Goal: Transaction & Acquisition: Purchase product/service

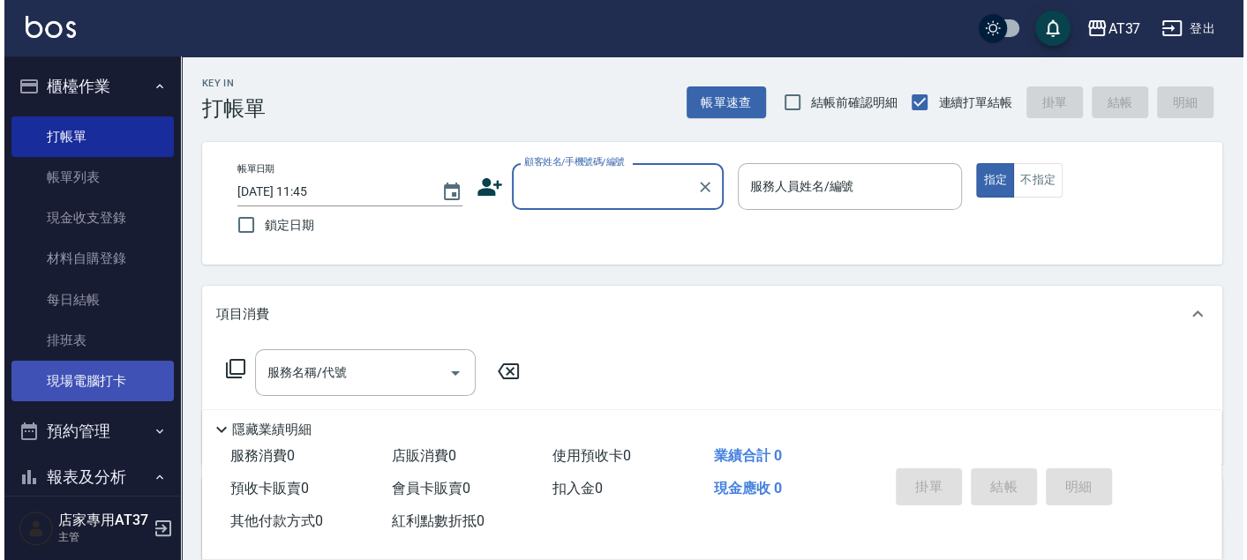
scroll to position [98, 0]
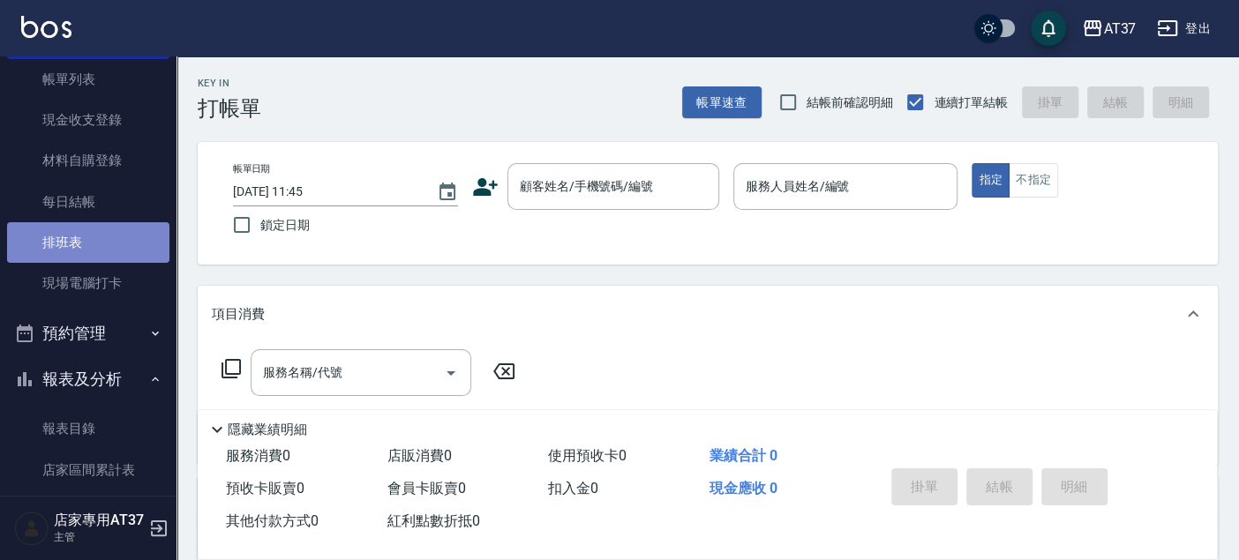
click at [103, 251] on link "排班表" at bounding box center [88, 242] width 162 height 41
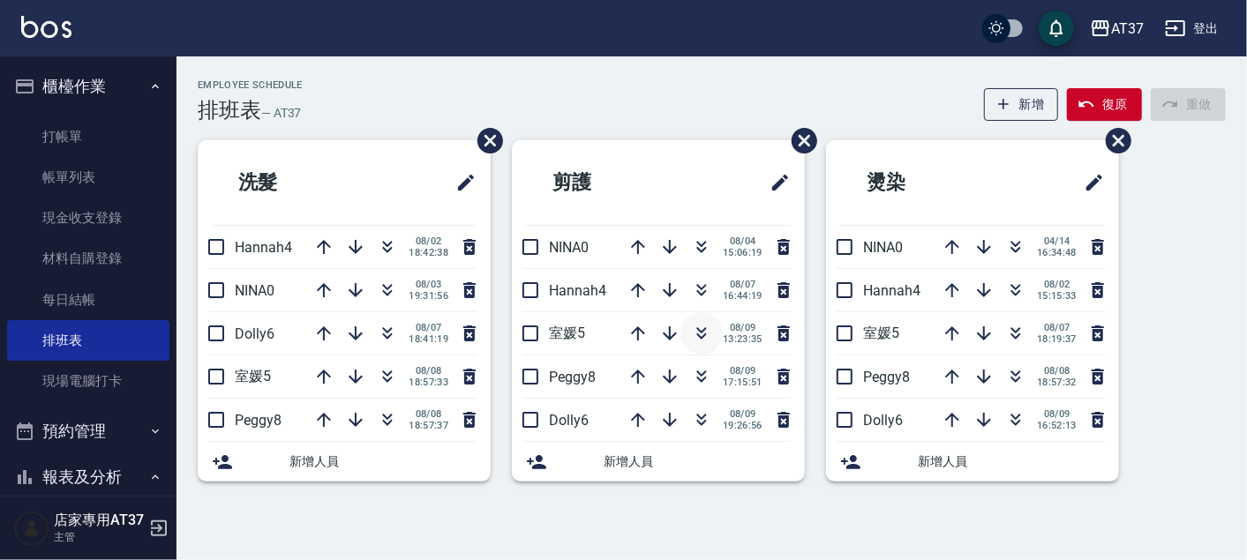
scroll to position [98, 0]
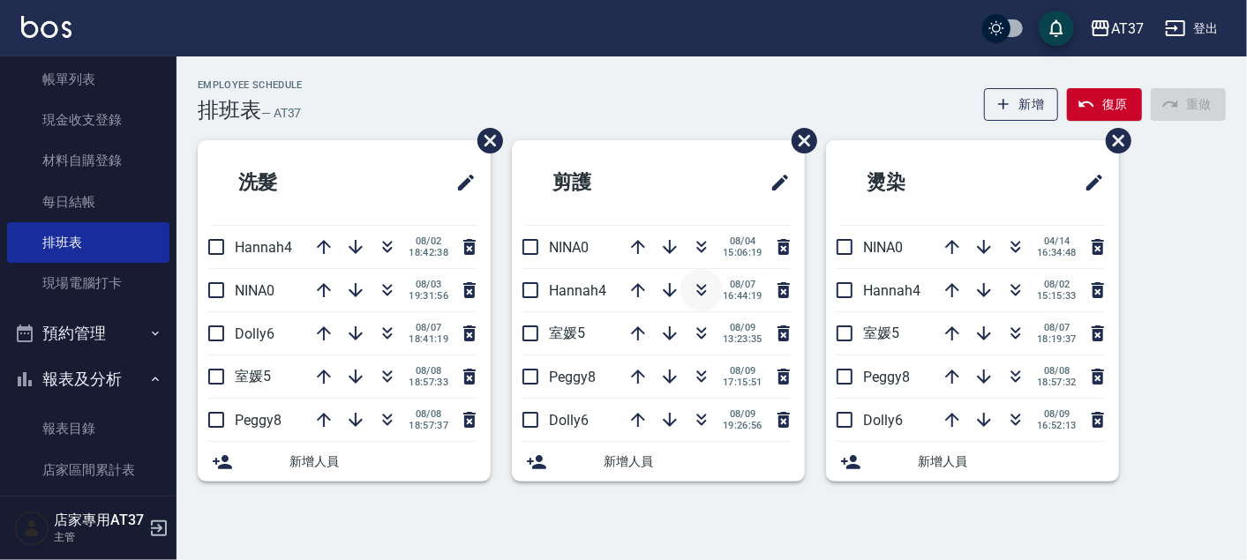
click at [703, 292] on icon "button" at bounding box center [702, 293] width 10 height 6
click at [706, 292] on icon "button" at bounding box center [701, 290] width 21 height 21
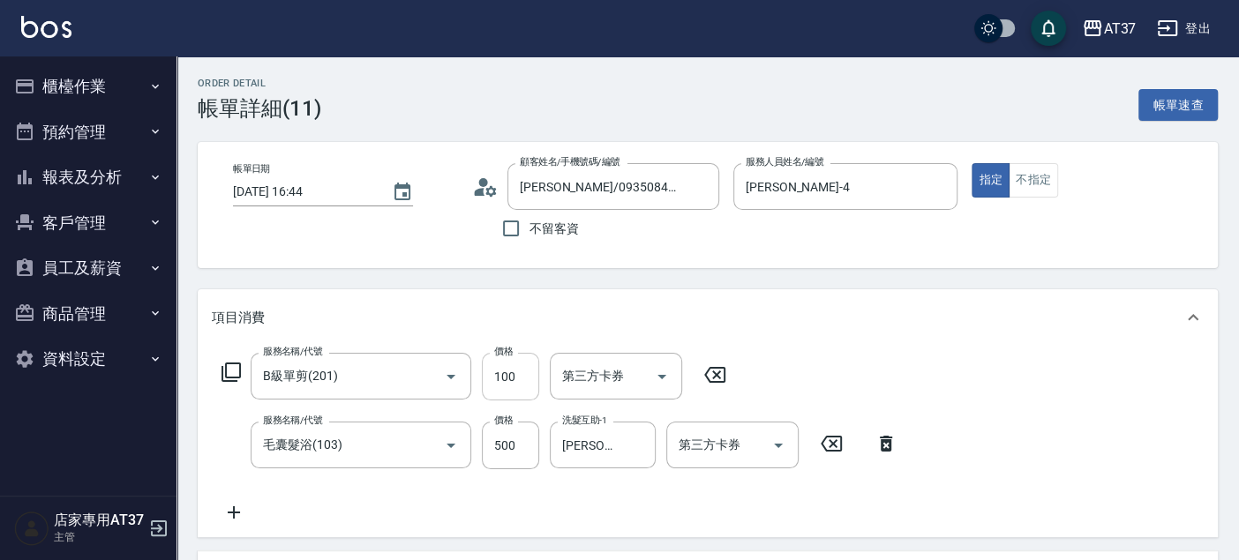
click at [509, 371] on input "100" at bounding box center [510, 377] width 57 height 48
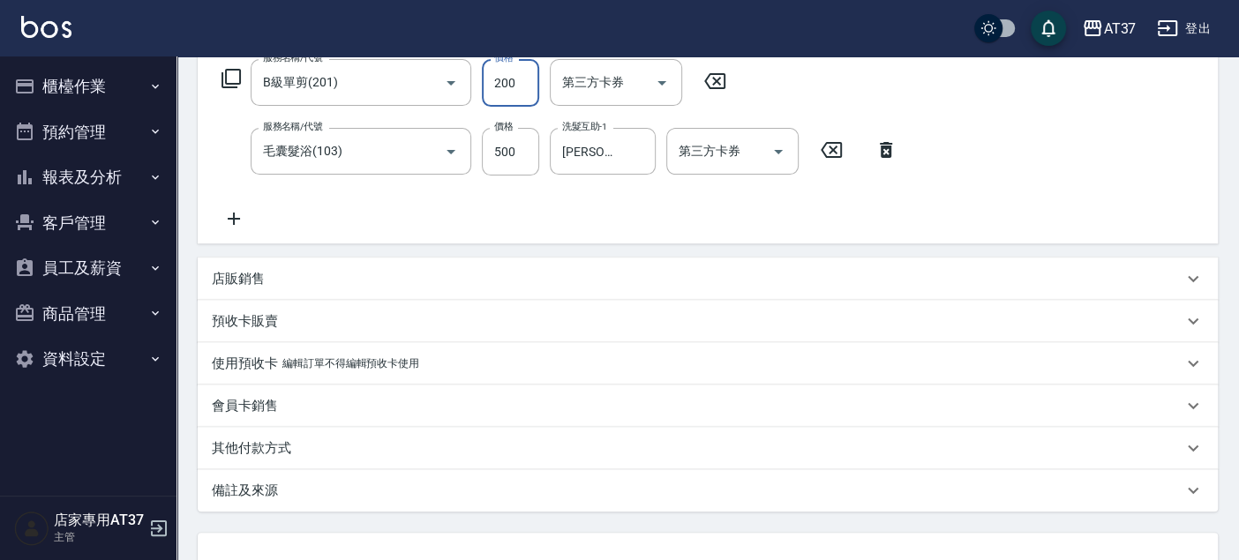
scroll to position [432, 0]
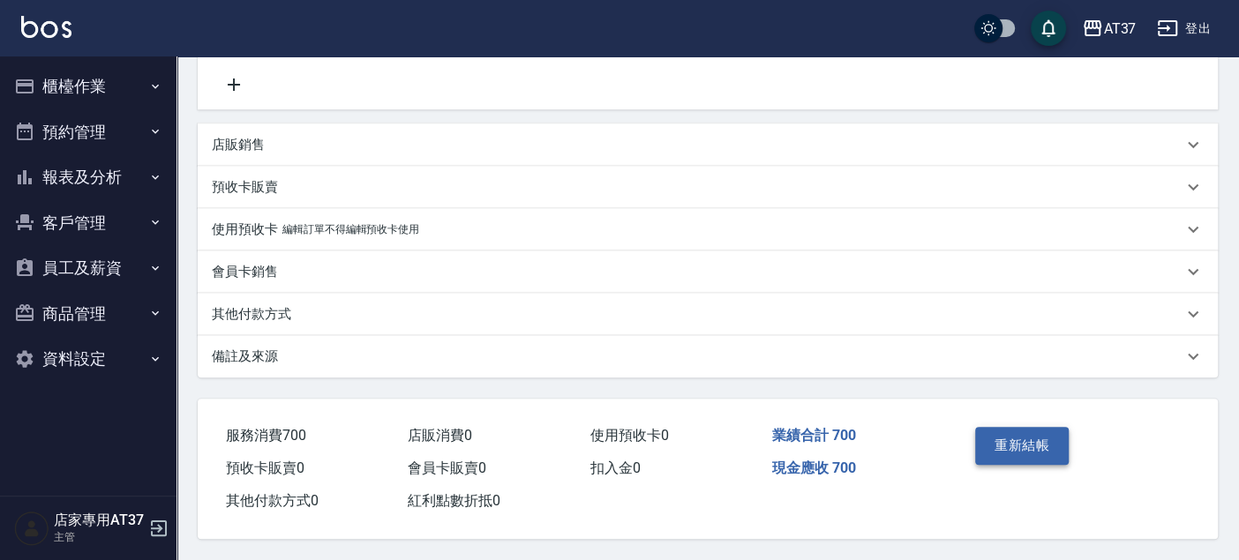
type input "200"
click at [1005, 440] on button "重新結帳" at bounding box center [1022, 445] width 94 height 37
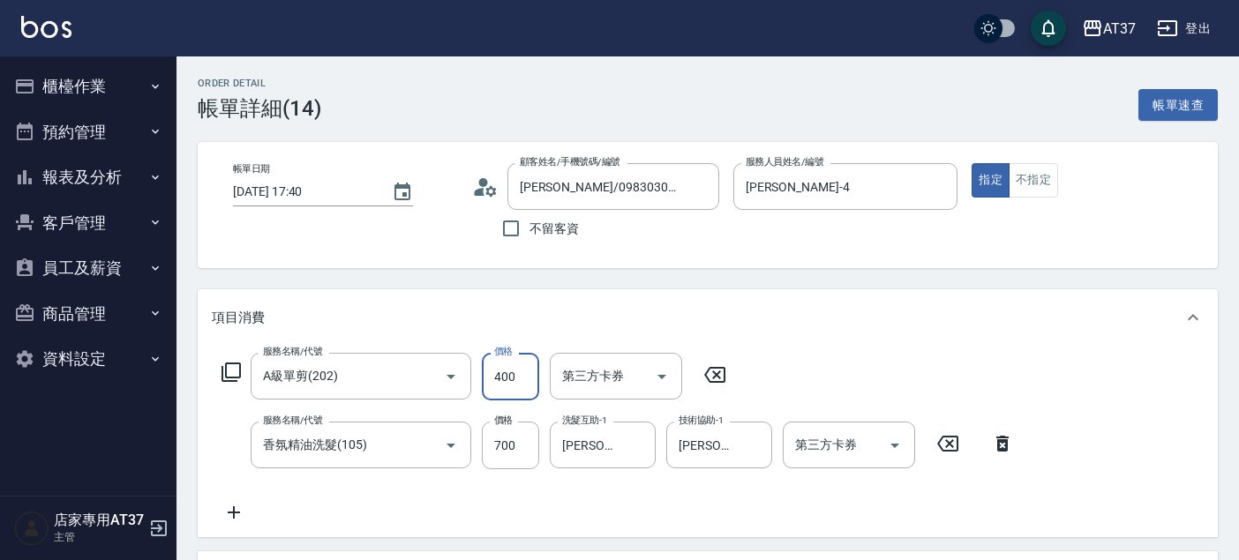
scroll to position [313, 0]
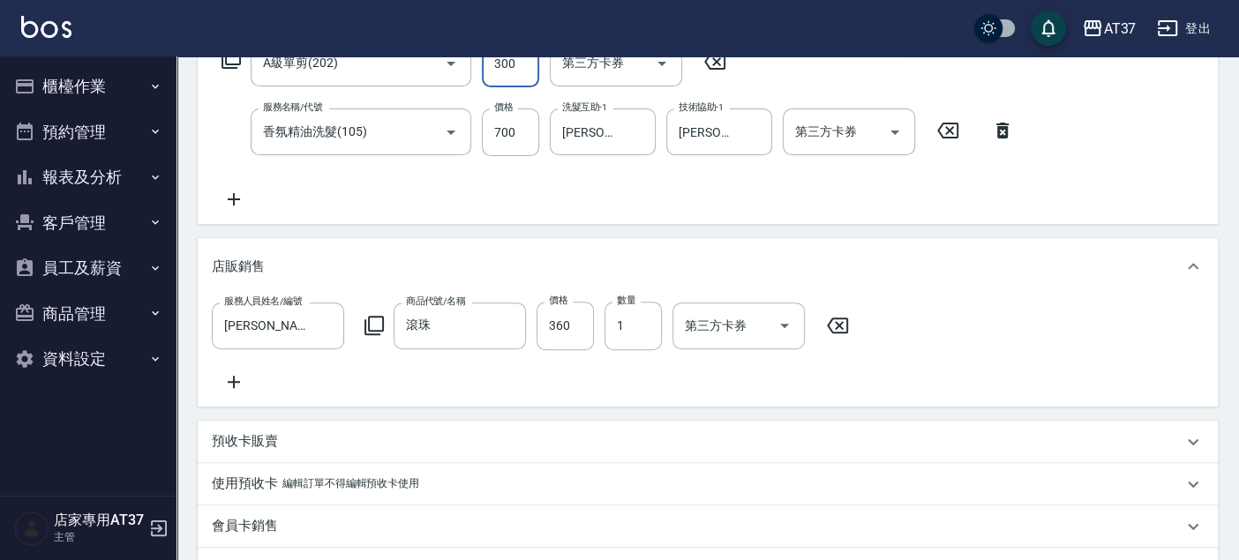
type input "300"
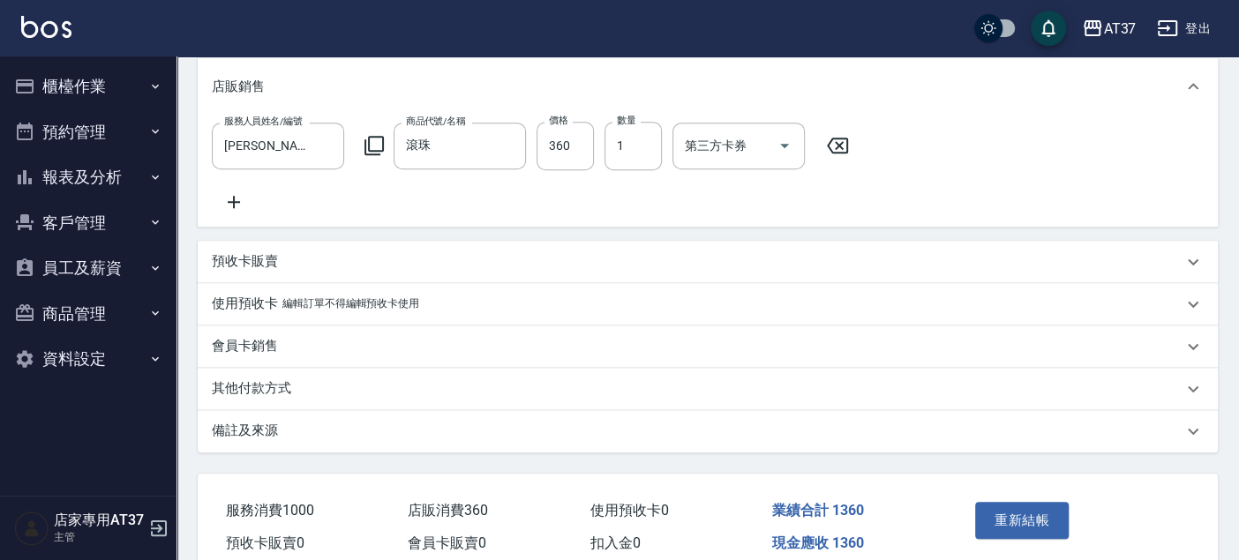
scroll to position [587, 0]
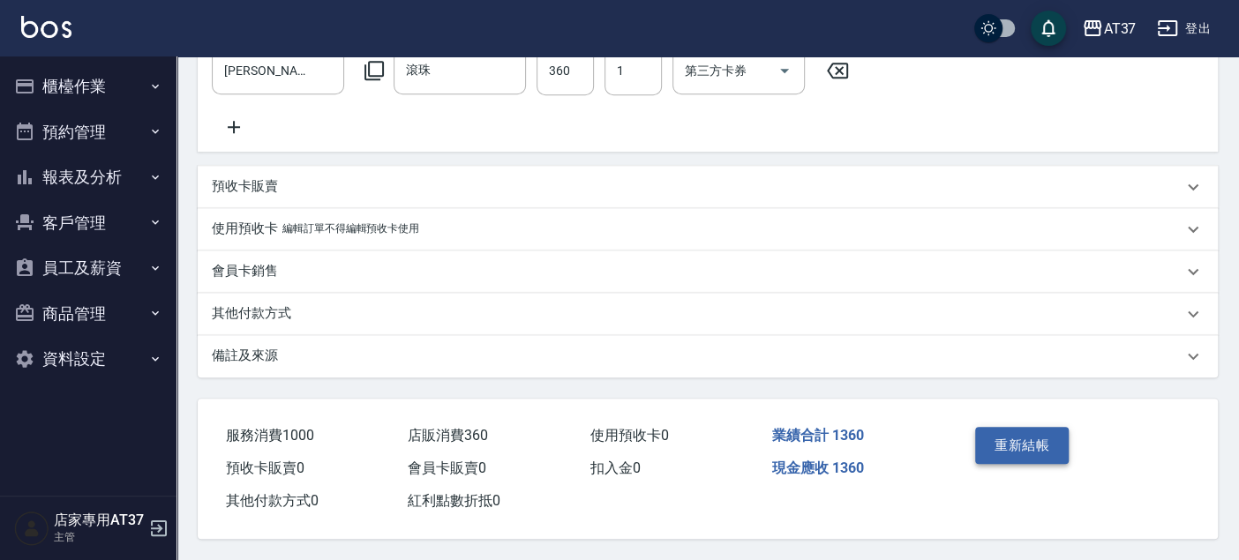
click at [987, 436] on button "重新結帳" at bounding box center [1022, 445] width 94 height 37
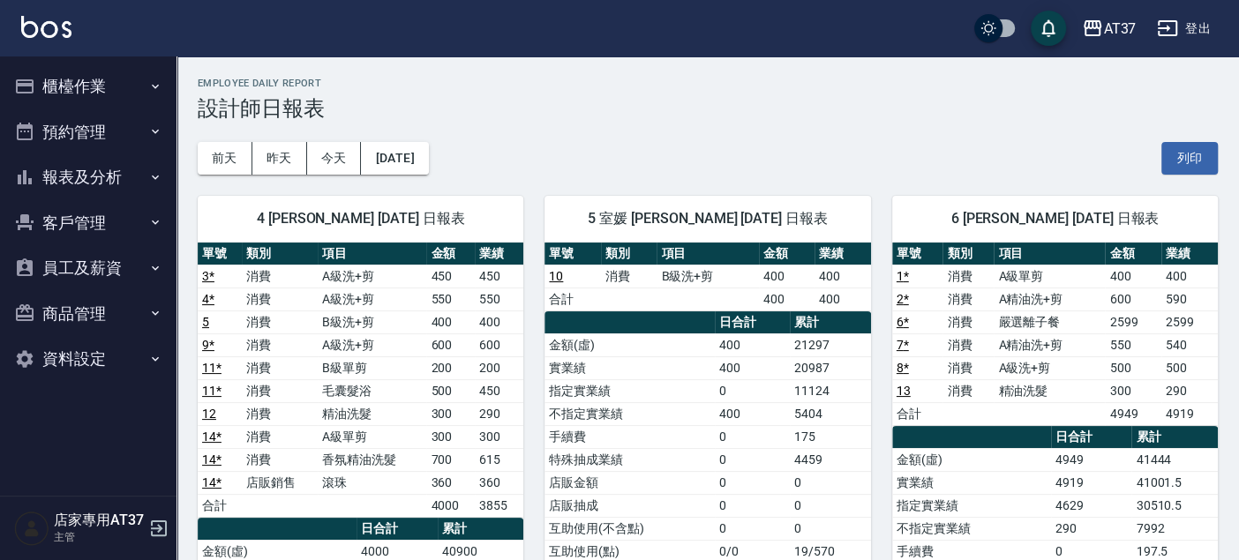
click at [71, 83] on button "櫃檯作業" at bounding box center [88, 87] width 162 height 46
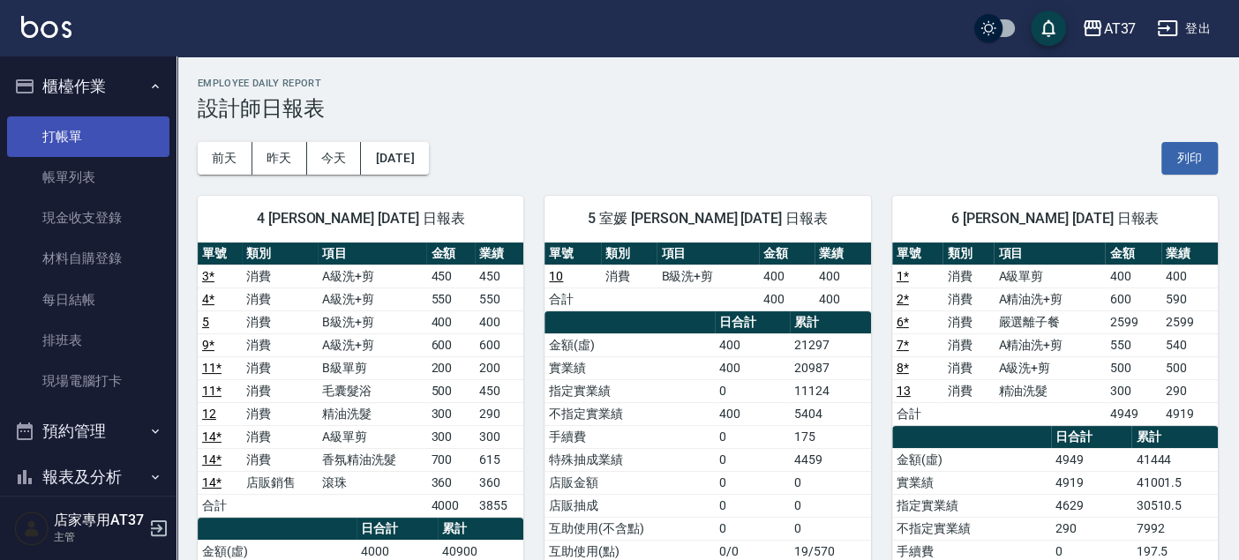
click at [89, 143] on link "打帳單" at bounding box center [88, 137] width 162 height 41
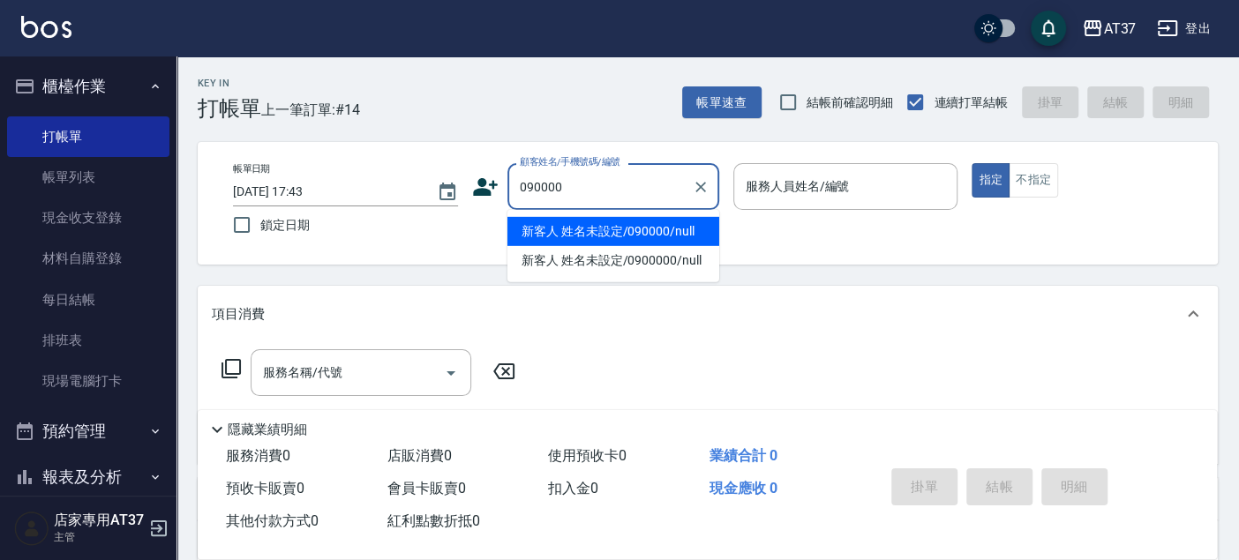
type input "新客人 姓名未設定/090000/null"
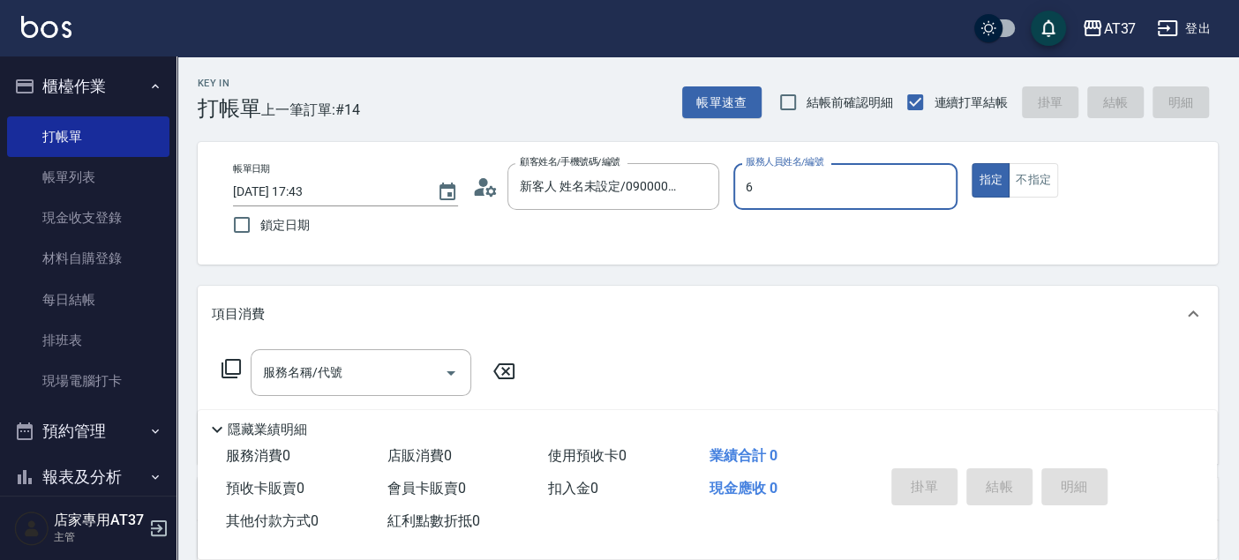
type input "6"
type button "true"
type input "Dolly-6"
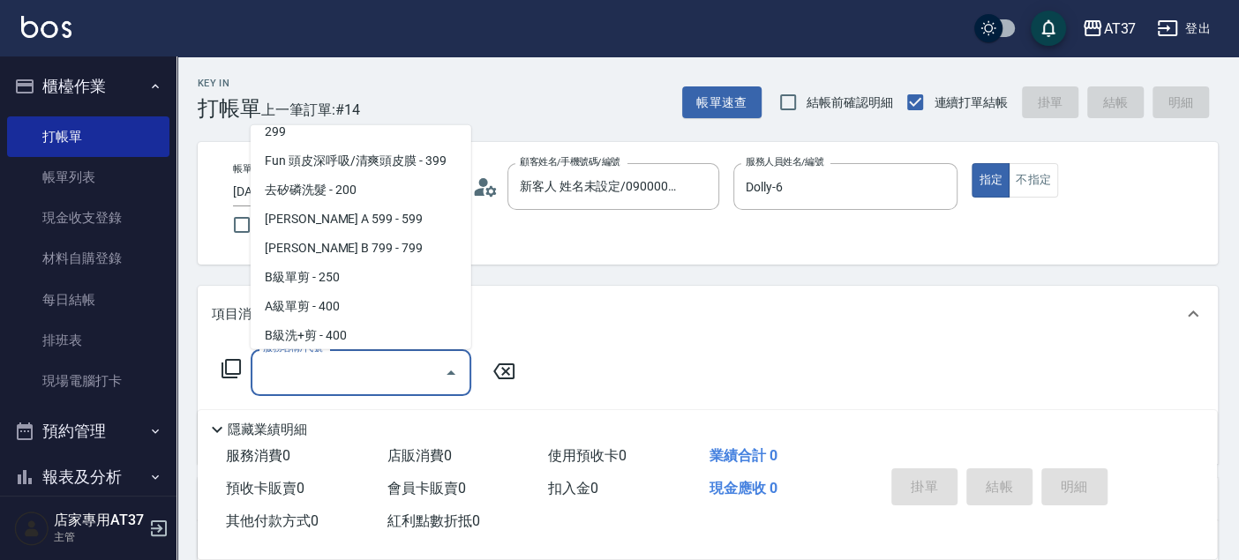
scroll to position [355, 0]
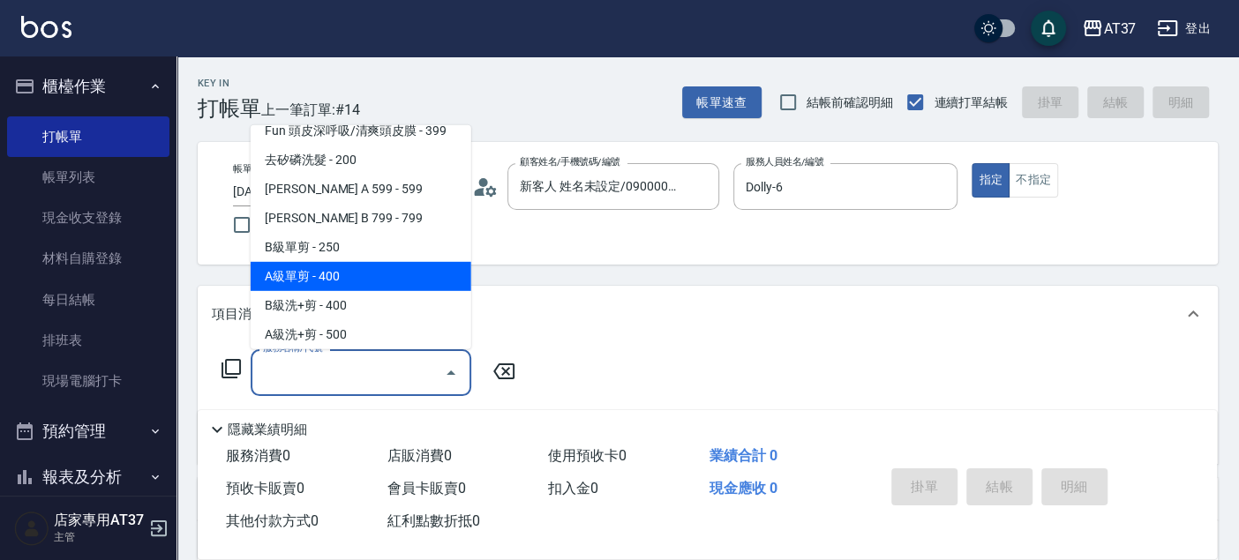
type input "A級單剪(202)"
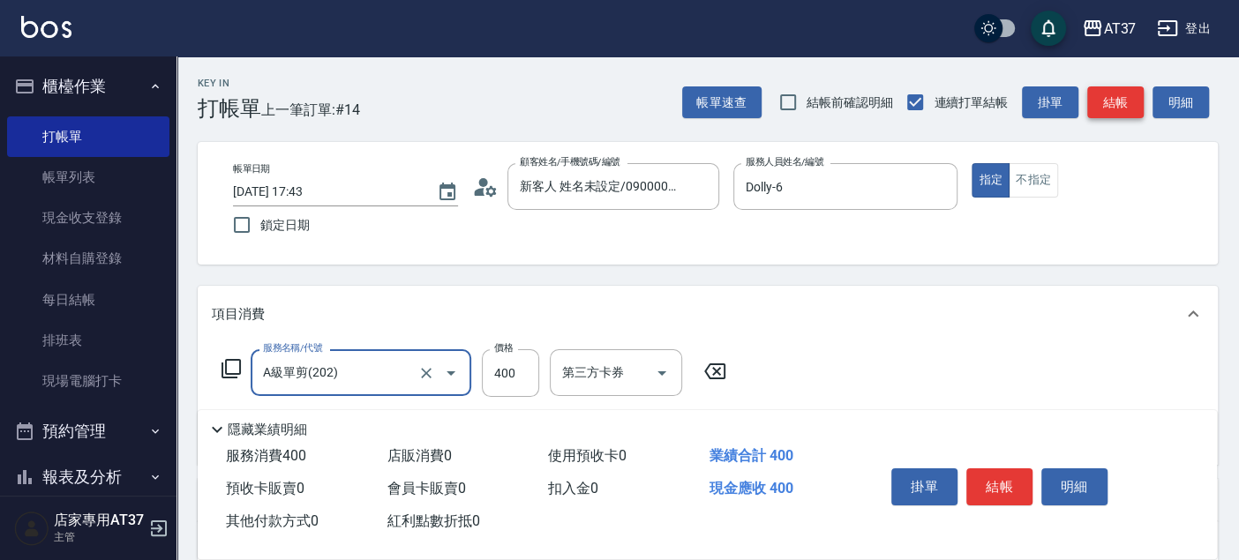
click at [1132, 103] on button "結帳" at bounding box center [1115, 102] width 56 height 33
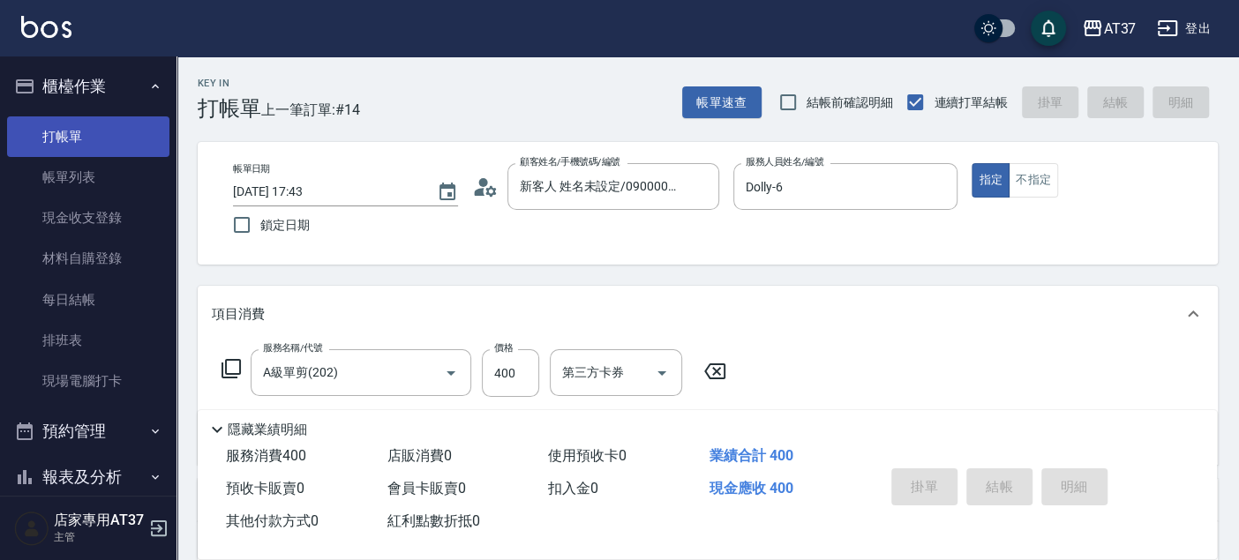
type input "[DATE] 18:02"
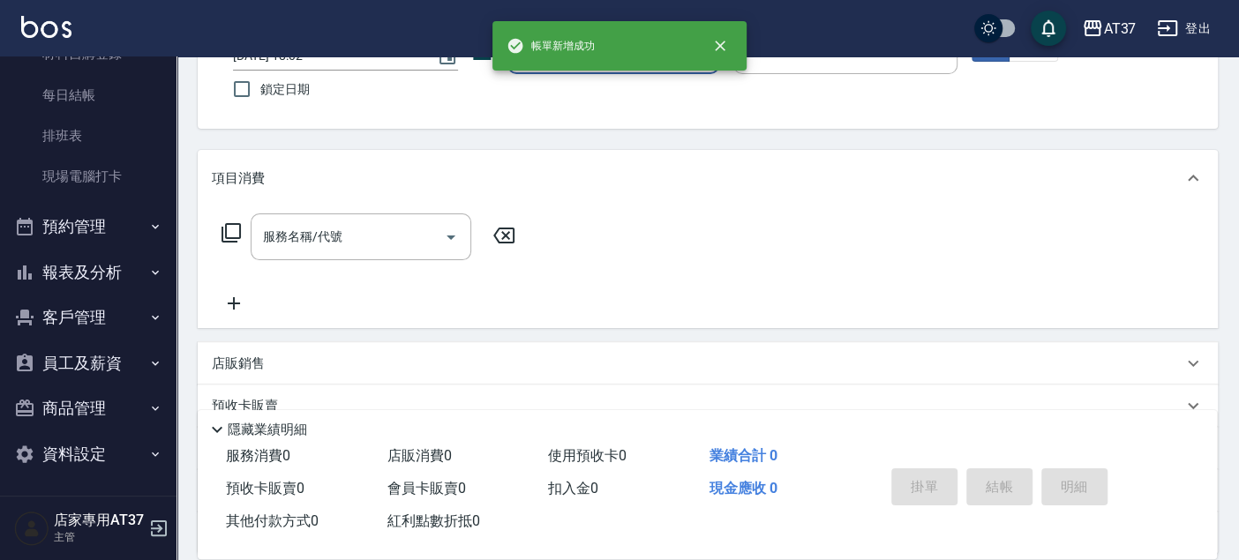
scroll to position [296, 0]
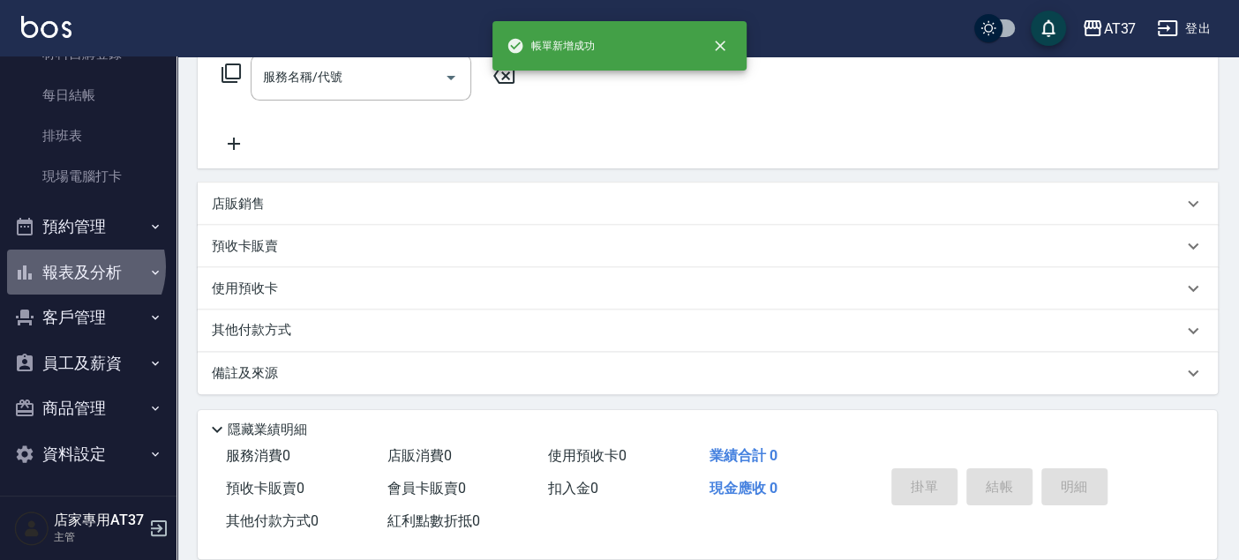
click at [80, 267] on button "報表及分析" at bounding box center [88, 273] width 162 height 46
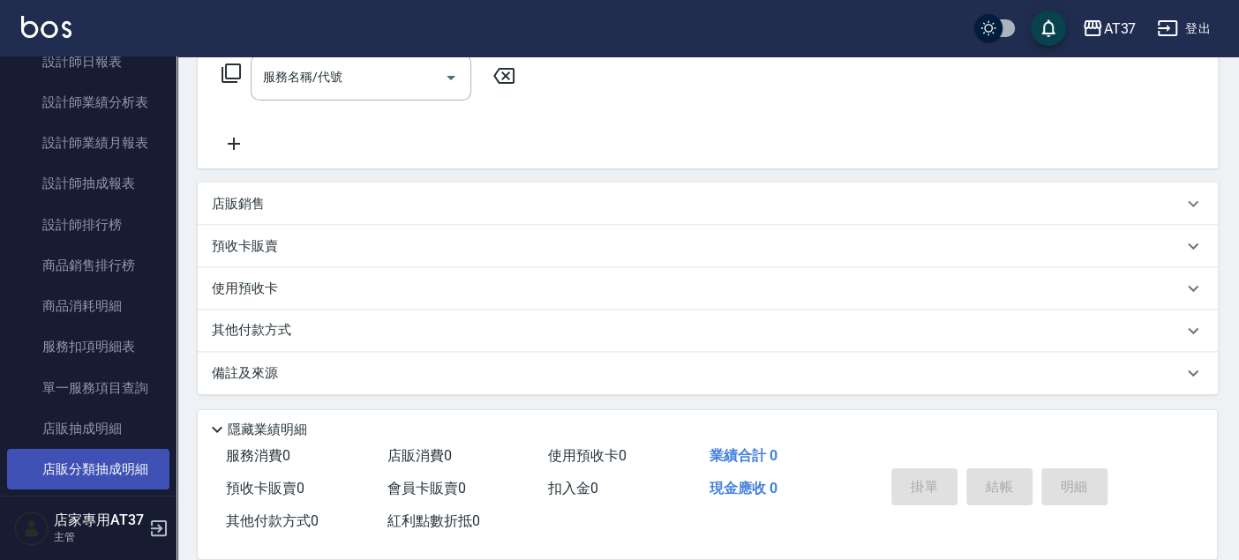
scroll to position [989, 0]
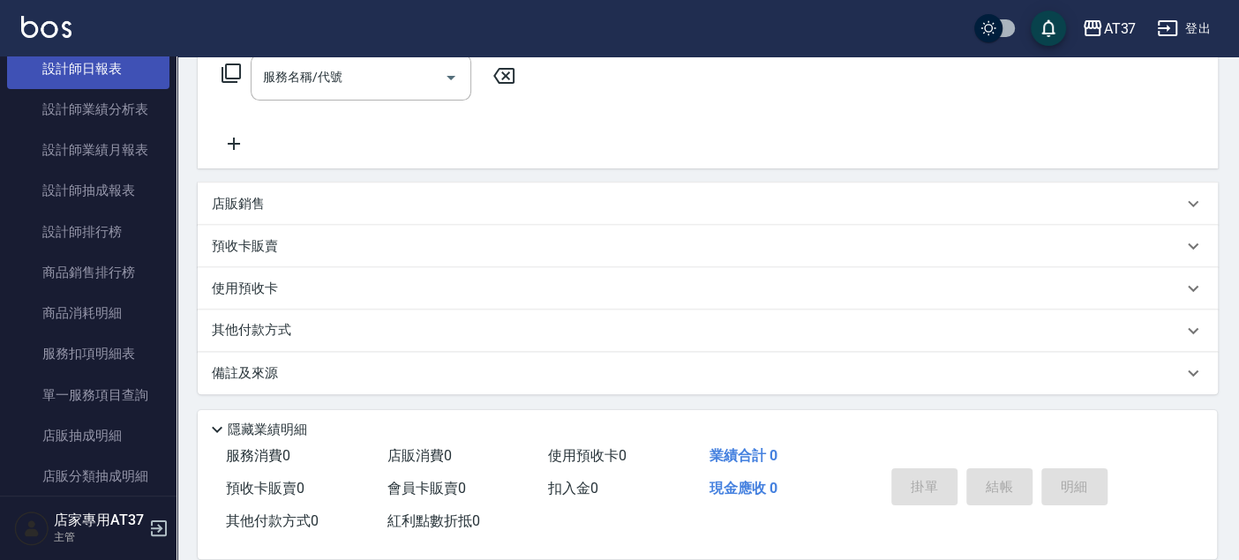
click at [136, 70] on link "設計師日報表" at bounding box center [88, 69] width 162 height 41
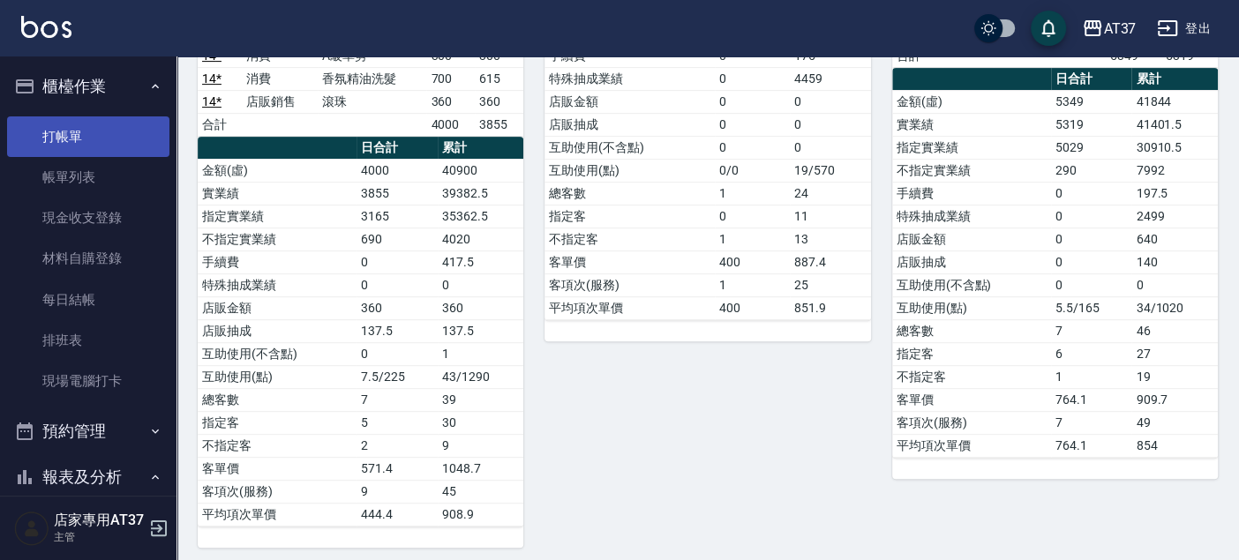
click at [71, 136] on link "打帳單" at bounding box center [88, 137] width 162 height 41
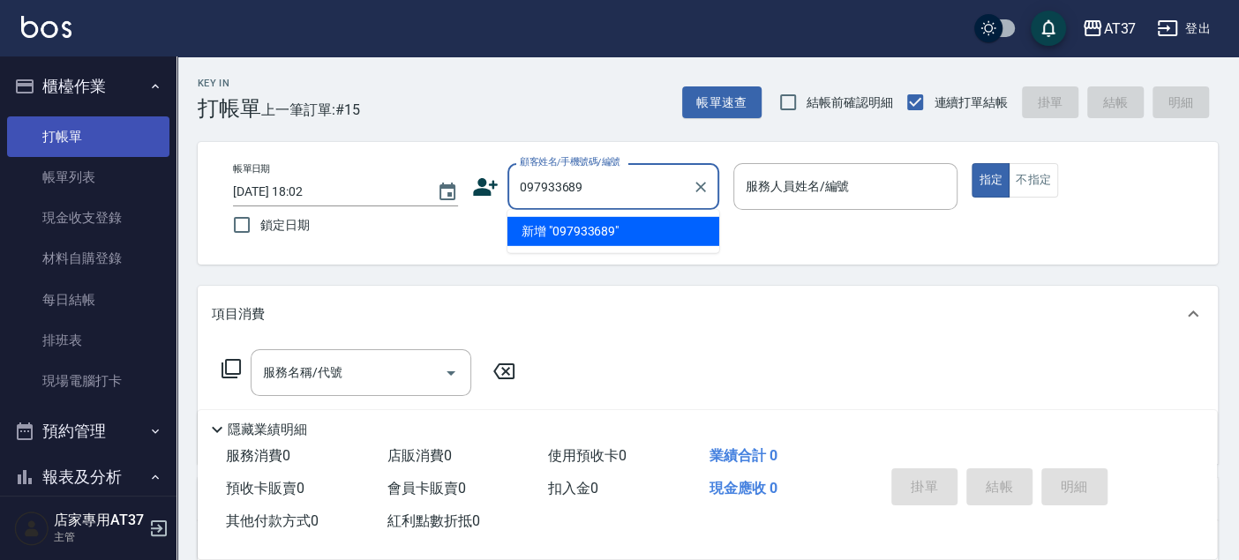
type input "0979336894"
click at [698, 184] on icon "Clear" at bounding box center [700, 187] width 11 height 11
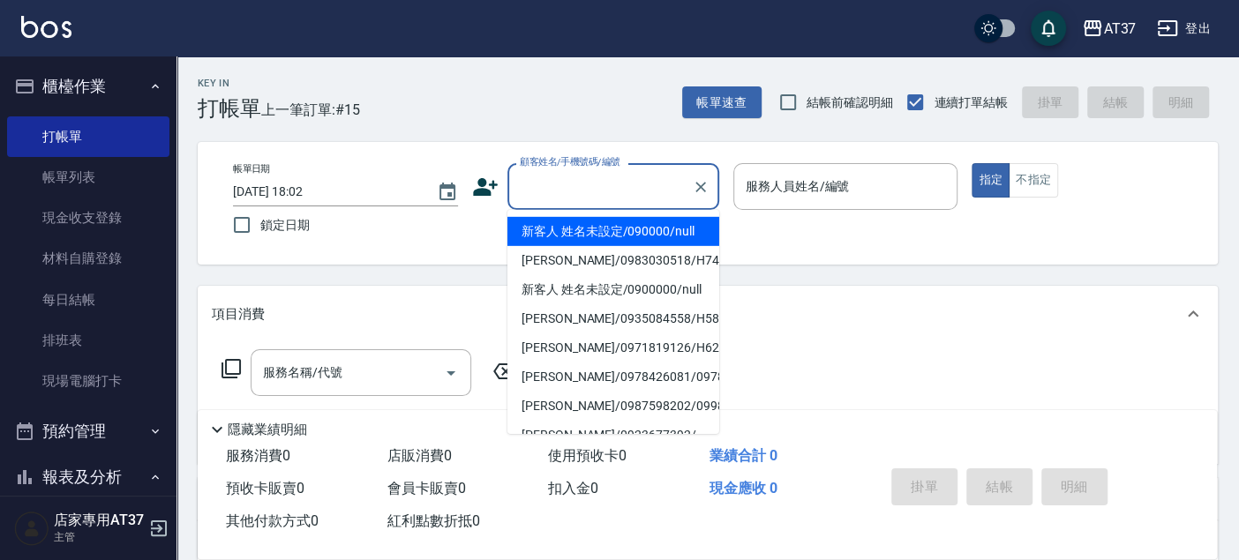
click at [643, 229] on li "新客人 姓名未設定/090000/null" at bounding box center [613, 231] width 212 height 29
type input "新客人 姓名未設定/090000/null"
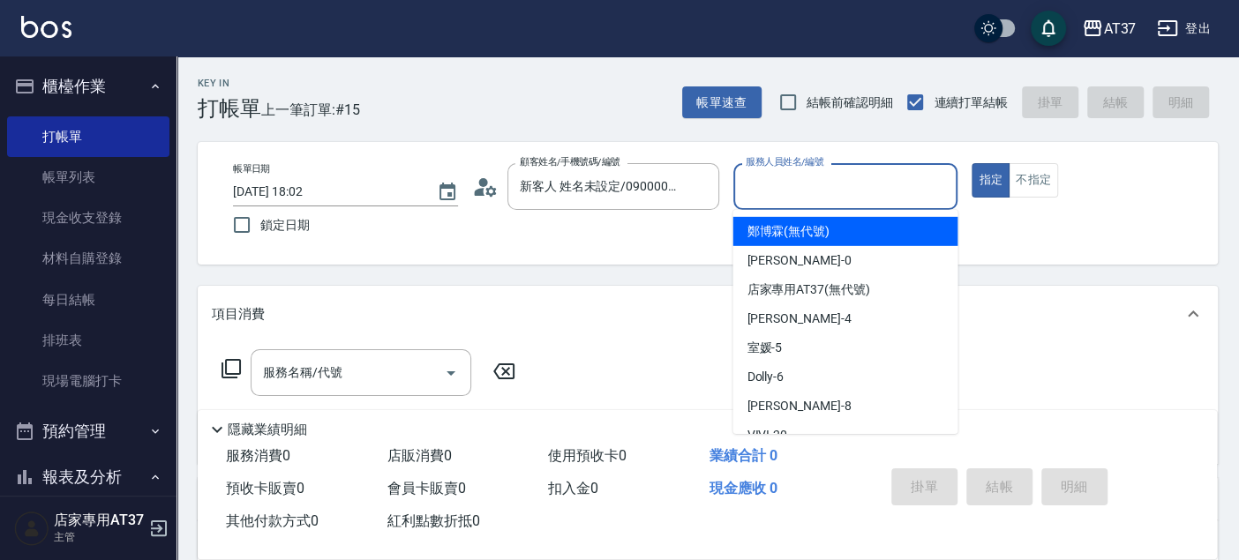
click at [794, 181] on input "服務人員姓名/編號" at bounding box center [845, 186] width 209 height 31
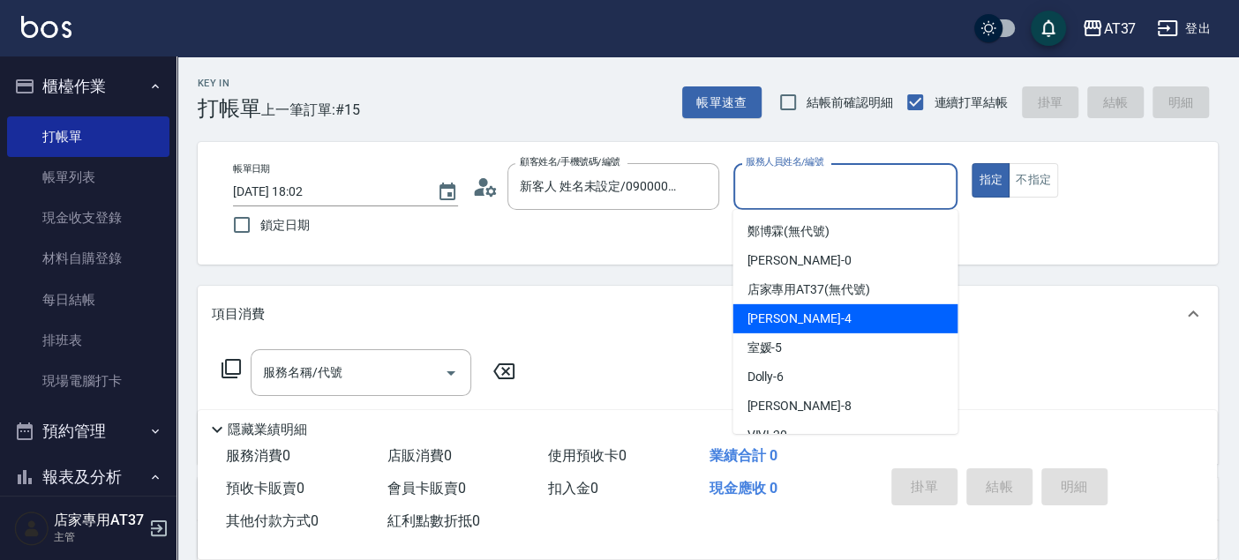
click at [769, 319] on span "[PERSON_NAME] -4" at bounding box center [799, 319] width 104 height 19
type input "[PERSON_NAME]-4"
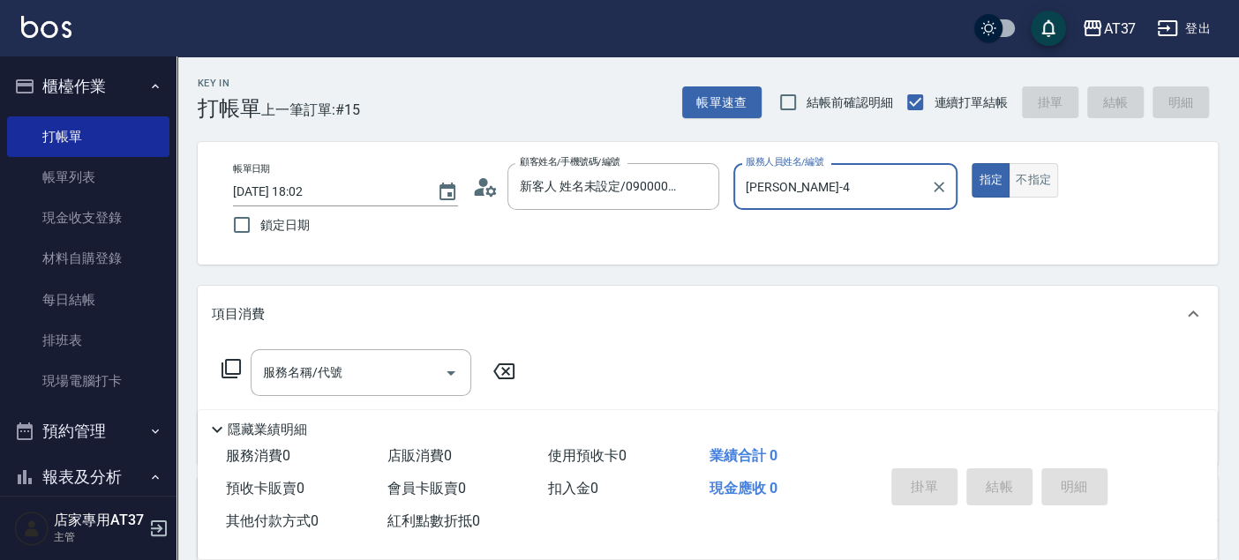
click at [1041, 179] on button "不指定" at bounding box center [1033, 180] width 49 height 34
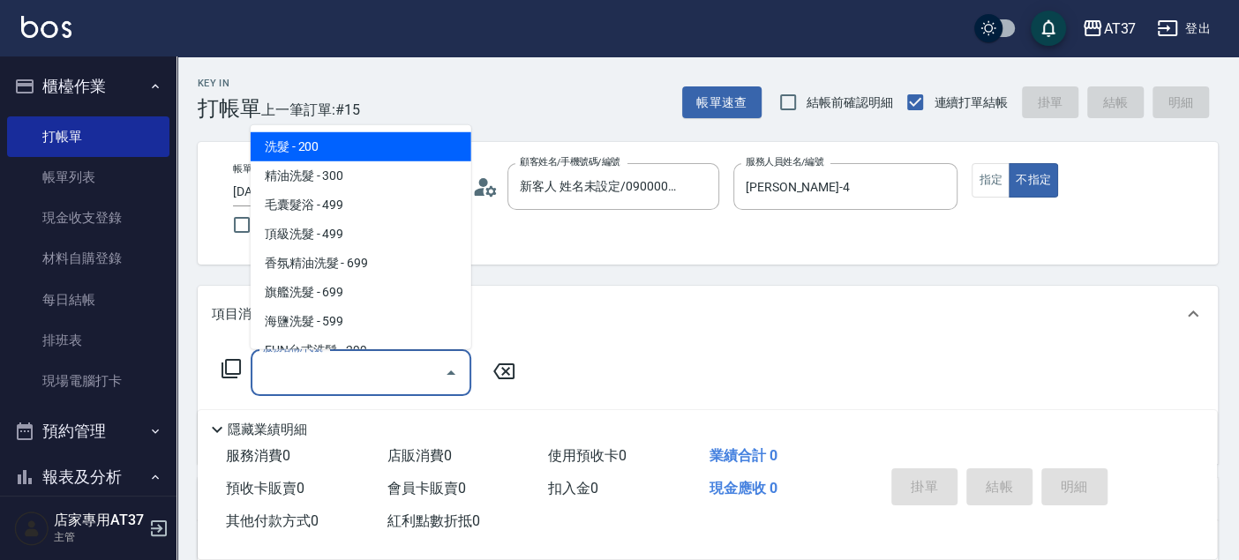
click at [339, 376] on input "服務名稱/代號" at bounding box center [348, 372] width 178 height 31
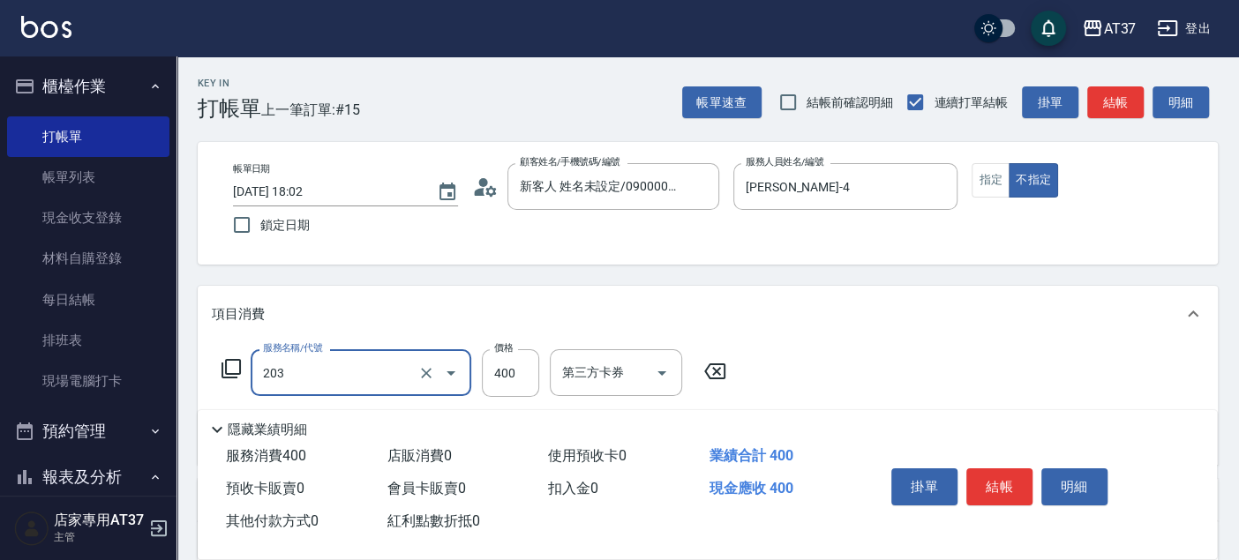
type input "B級洗+剪(203)"
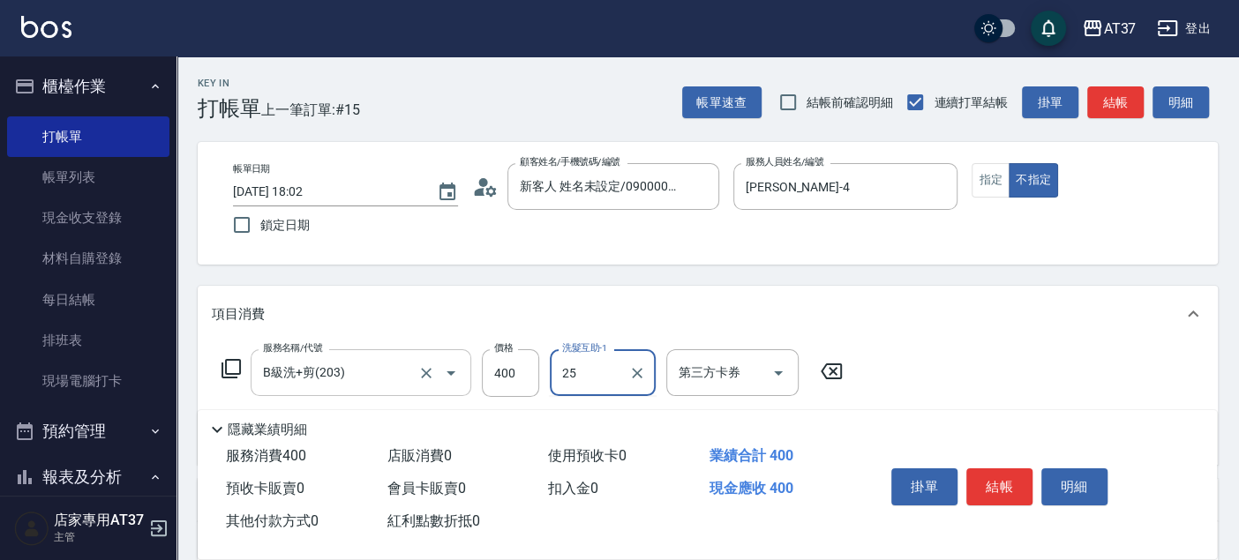
type input "[PERSON_NAME]-25"
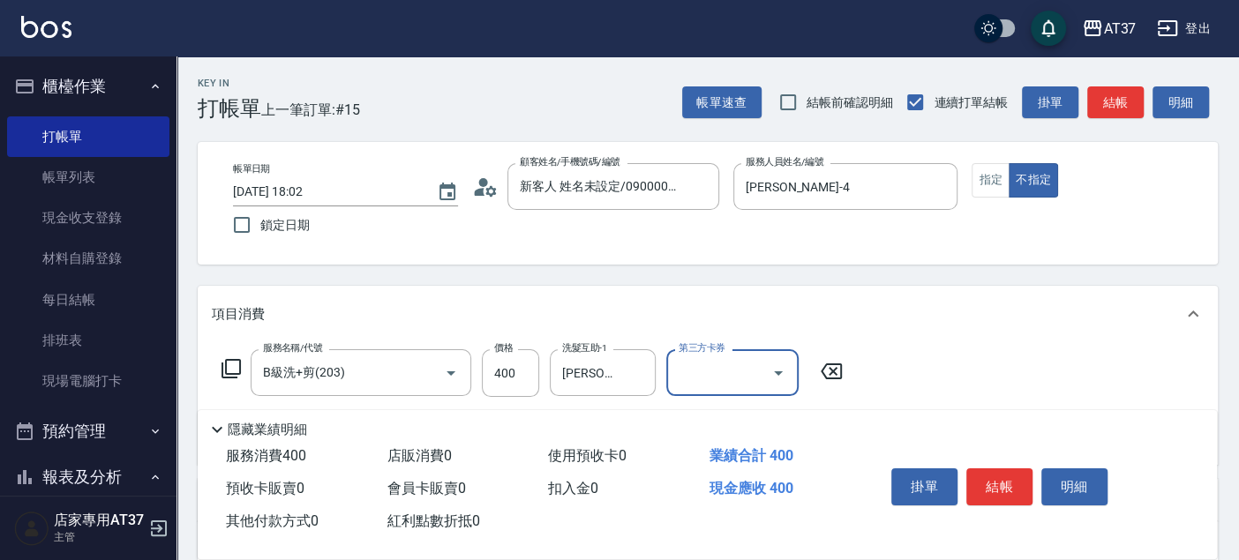
click at [1002, 487] on button "結帳" at bounding box center [999, 487] width 66 height 37
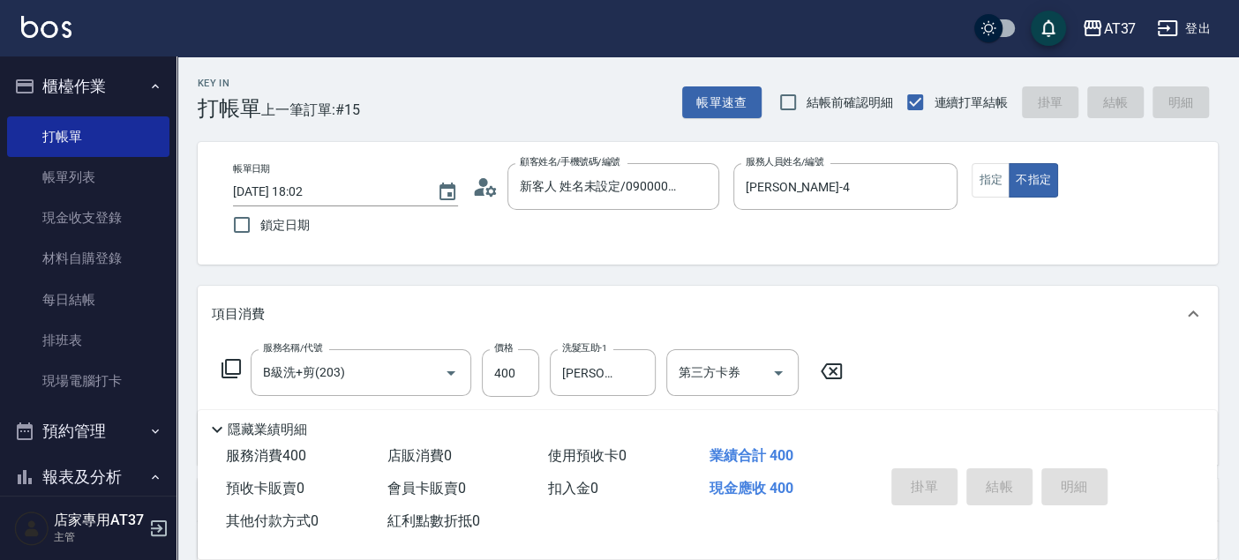
type input "[DATE] 18:19"
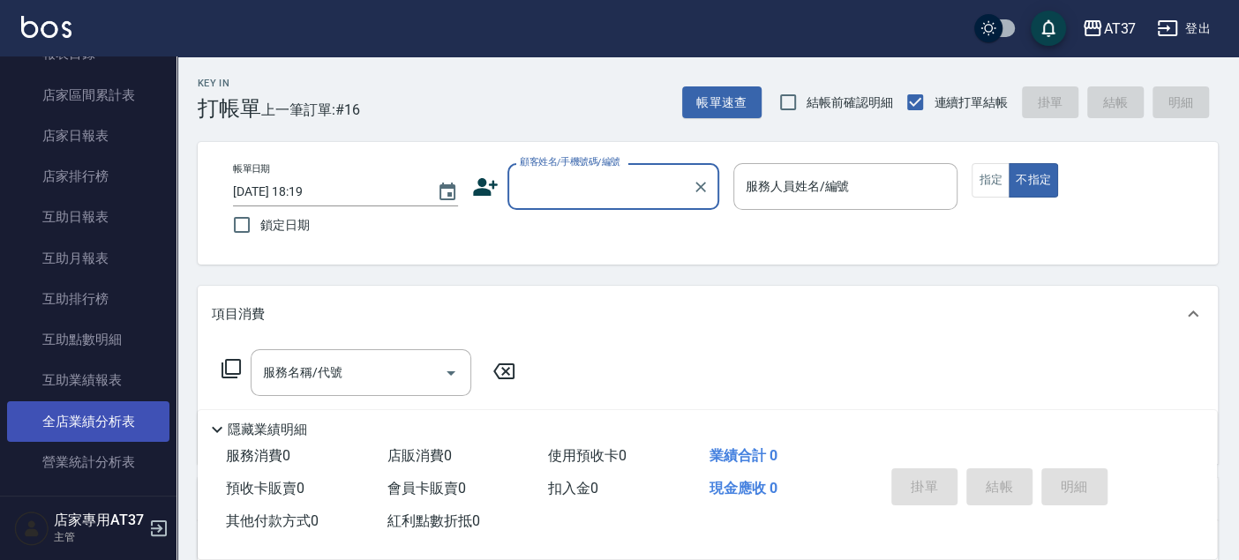
scroll to position [588, 0]
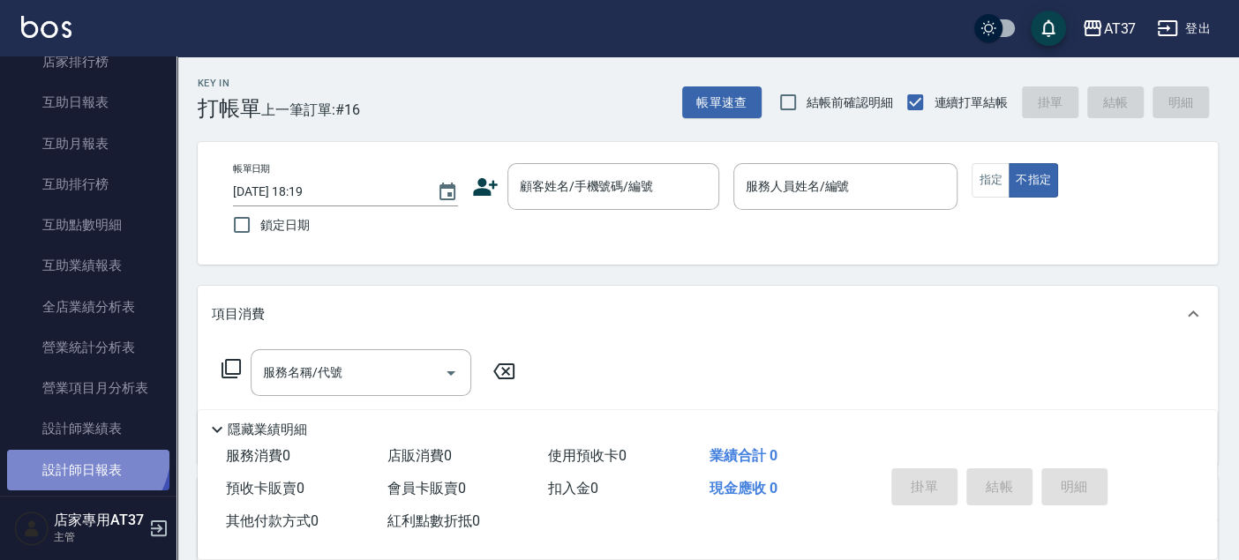
click at [80, 450] on link "設計師日報表" at bounding box center [88, 470] width 162 height 41
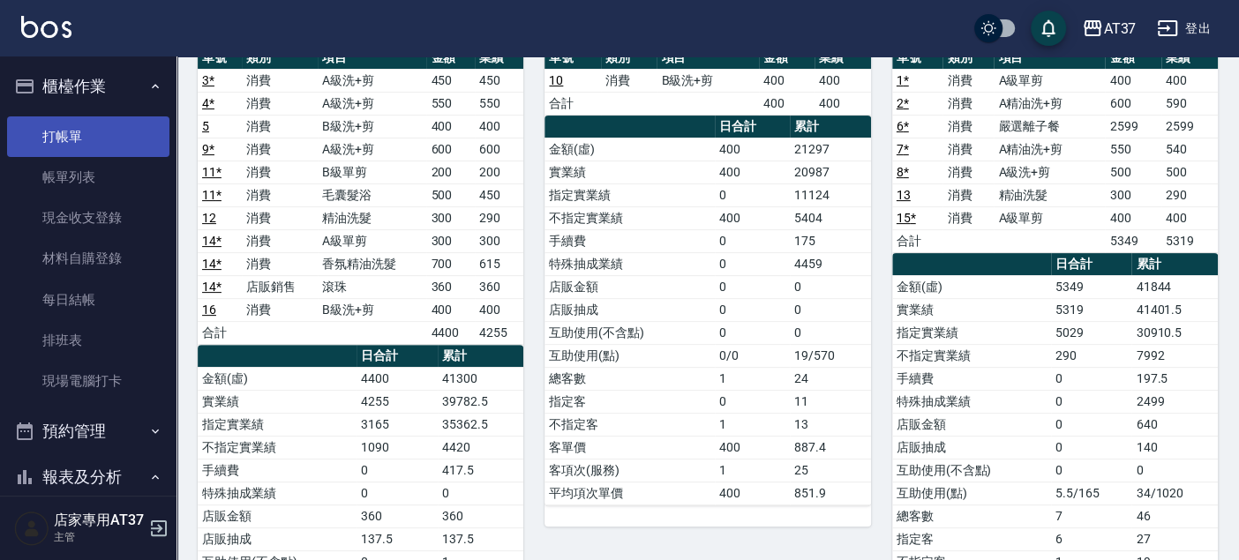
click at [66, 131] on link "打帳單" at bounding box center [88, 137] width 162 height 41
